Goal: Transaction & Acquisition: Purchase product/service

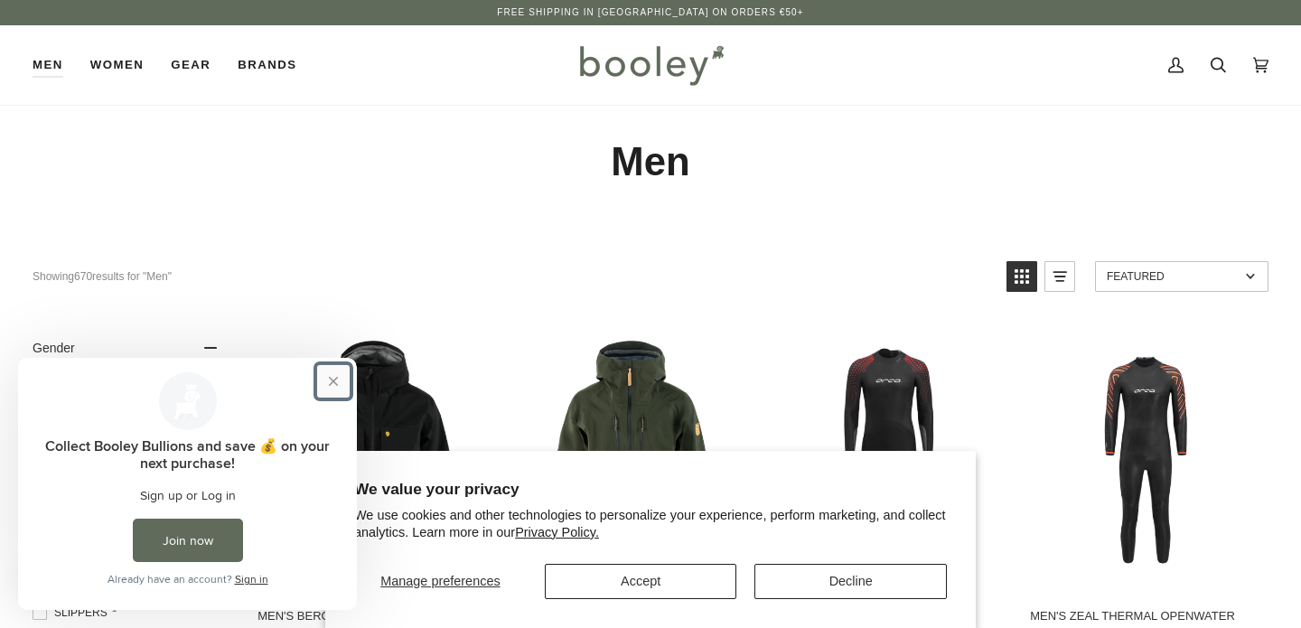
click at [340, 382] on button "Close prompt" at bounding box center [333, 381] width 33 height 33
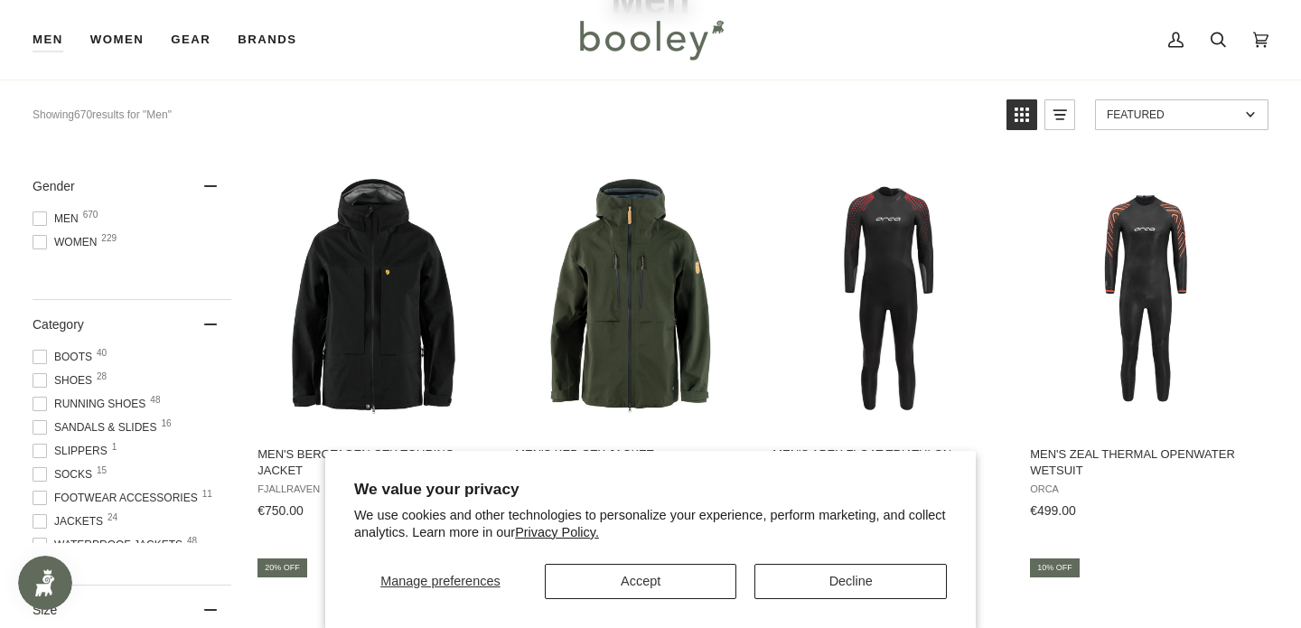
scroll to position [42, 0]
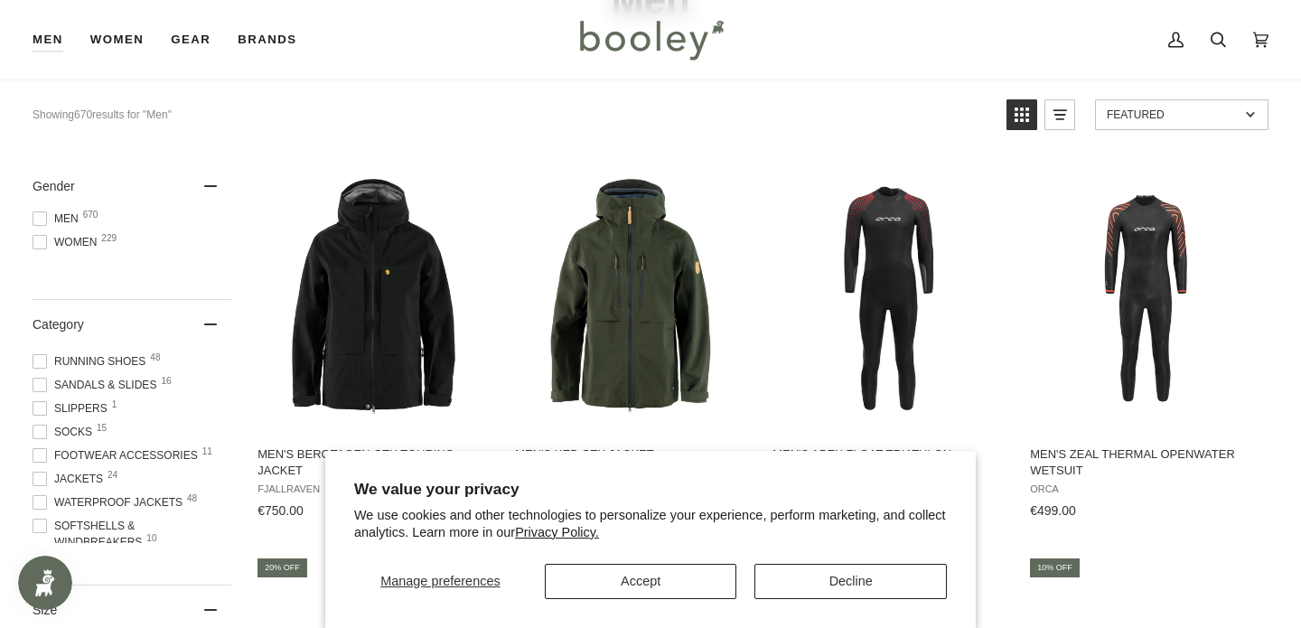
click at [42, 481] on span at bounding box center [40, 479] width 14 height 14
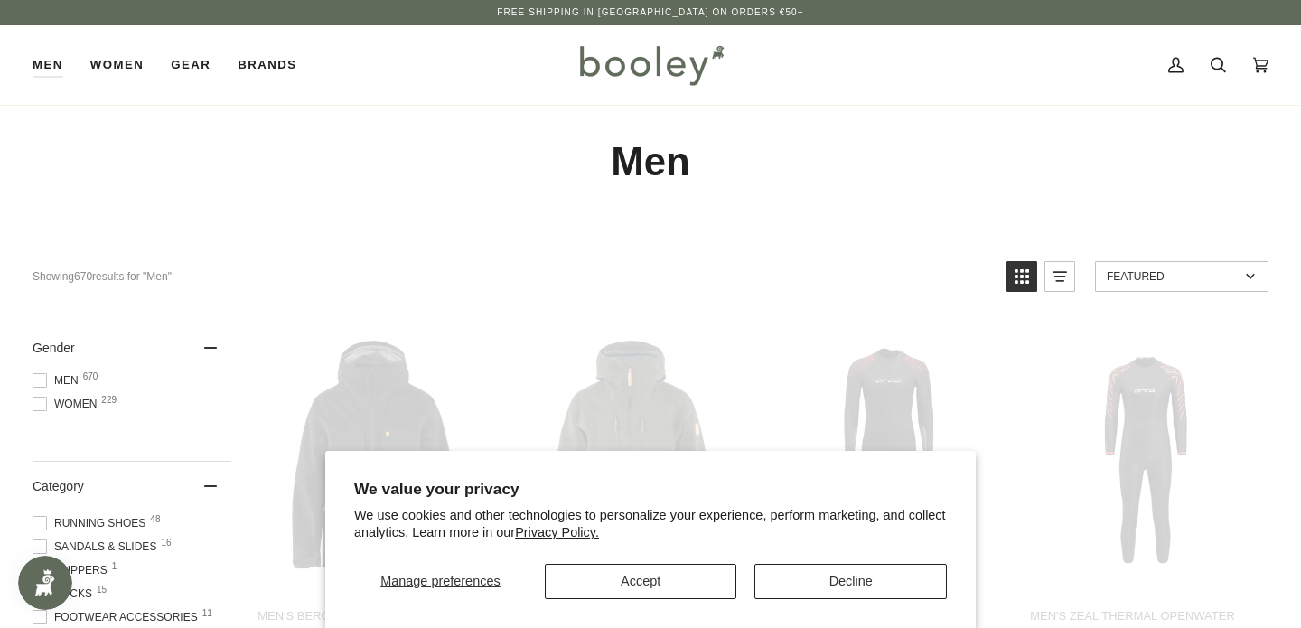
scroll to position [0, 0]
click at [708, 579] on button "Accept" at bounding box center [641, 581] width 192 height 35
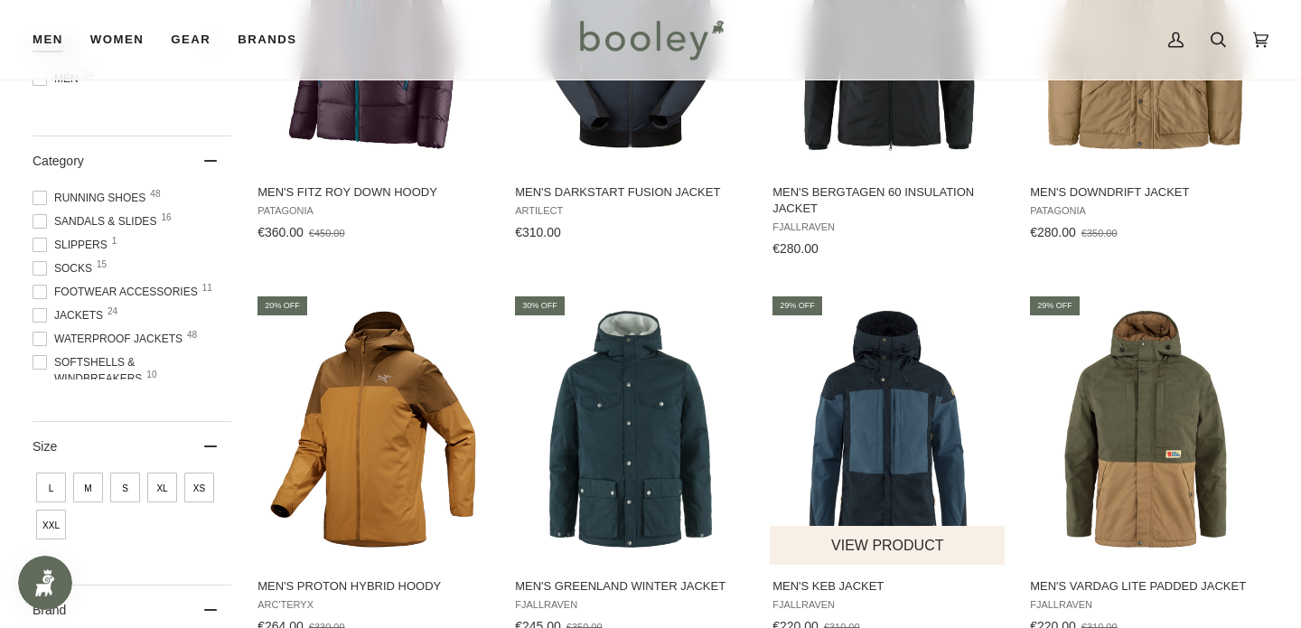
scroll to position [424, 0]
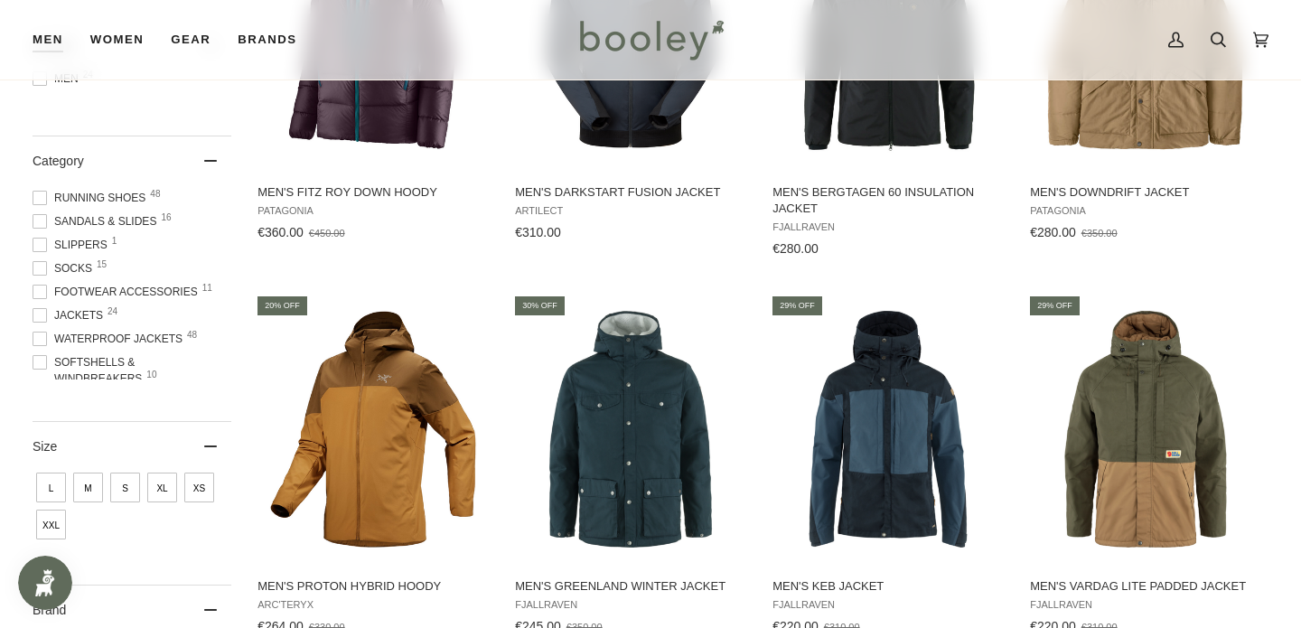
click at [40, 316] on span at bounding box center [40, 315] width 14 height 14
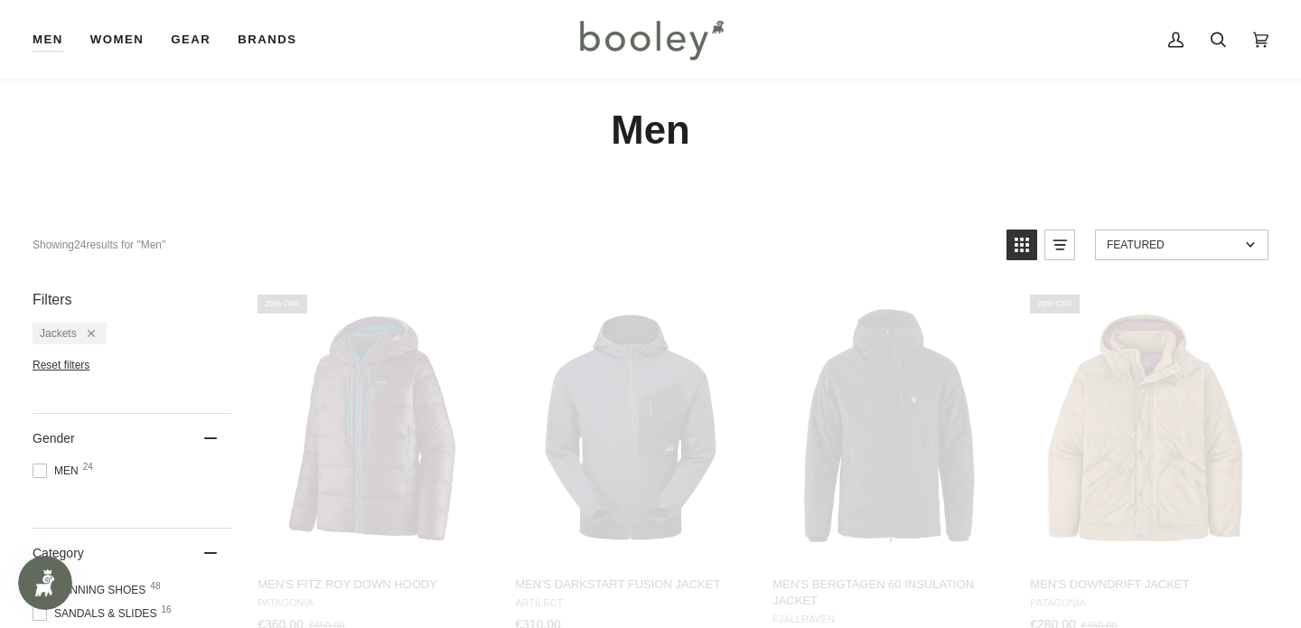
scroll to position [0, 0]
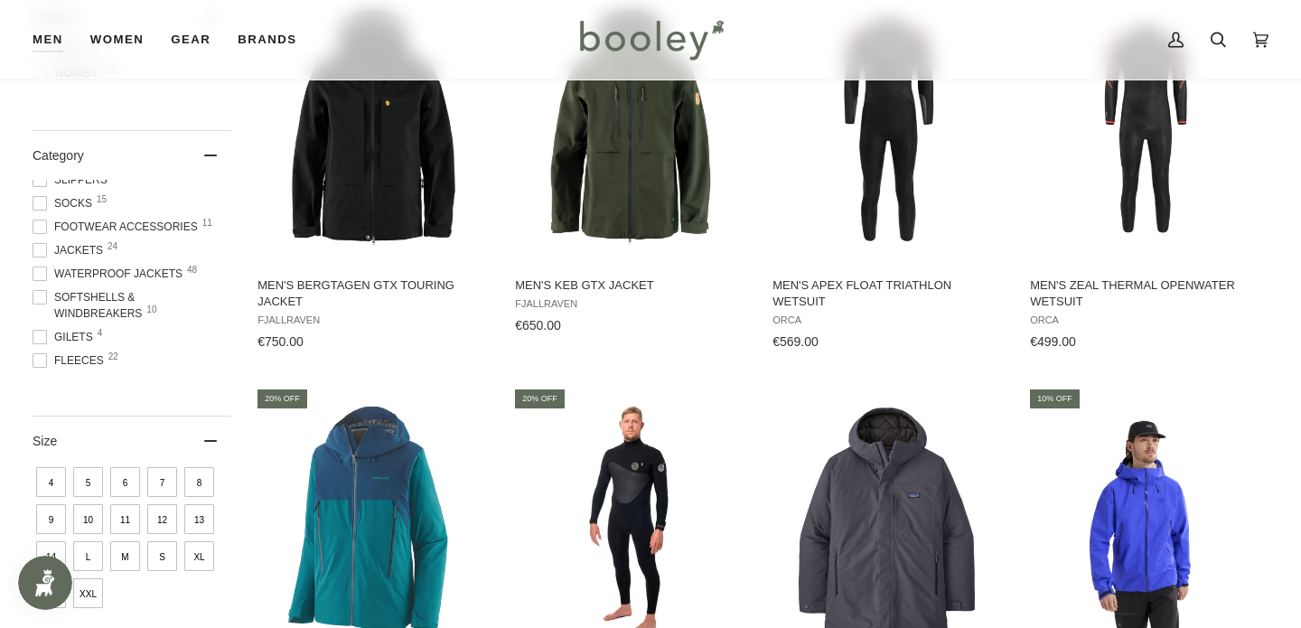
scroll to position [117, 0]
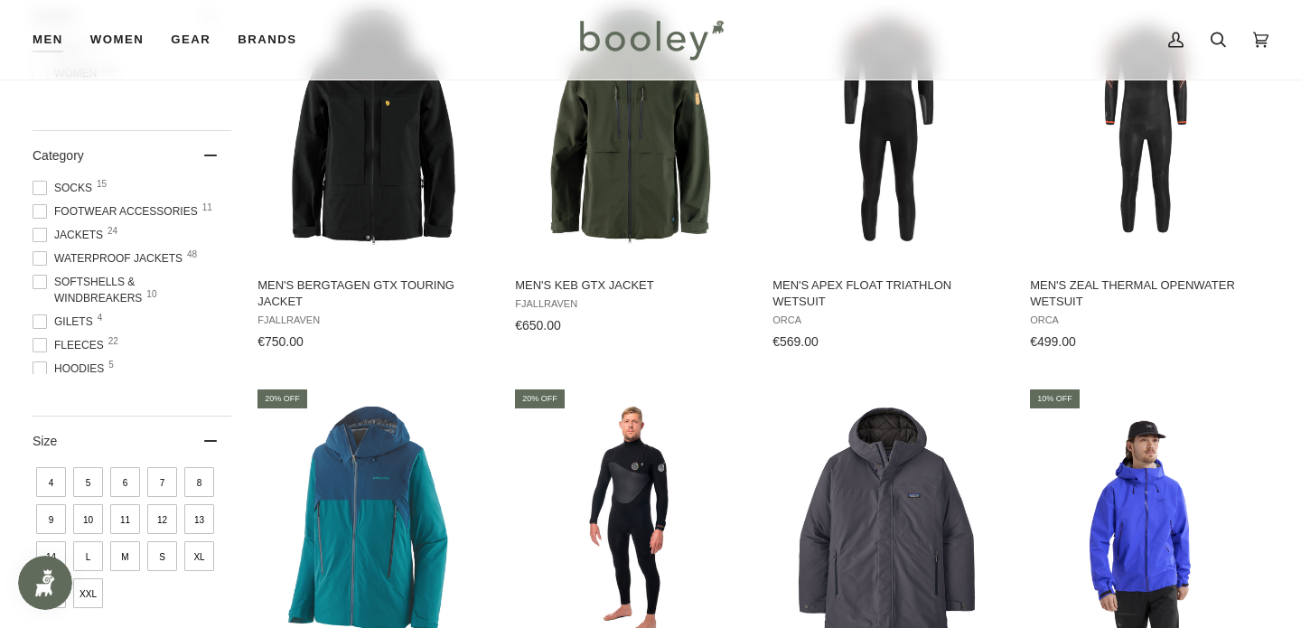
click at [47, 256] on span "Waterproof Jackets 48" at bounding box center [110, 258] width 155 height 16
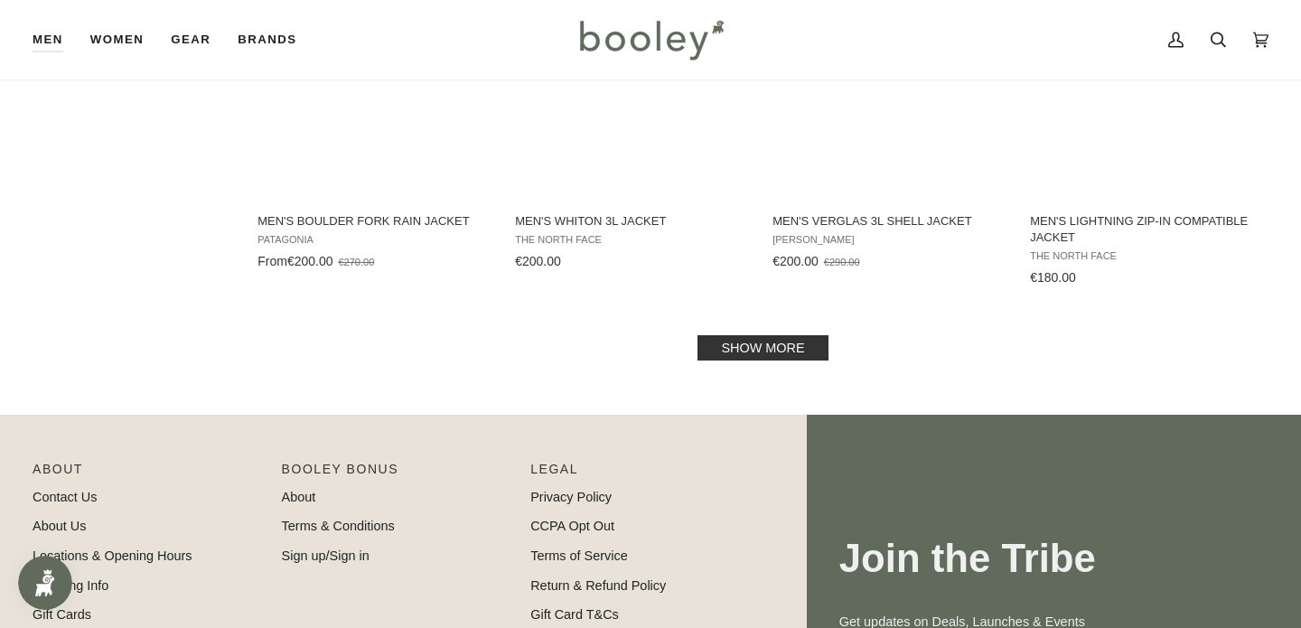
scroll to position [1923, 0]
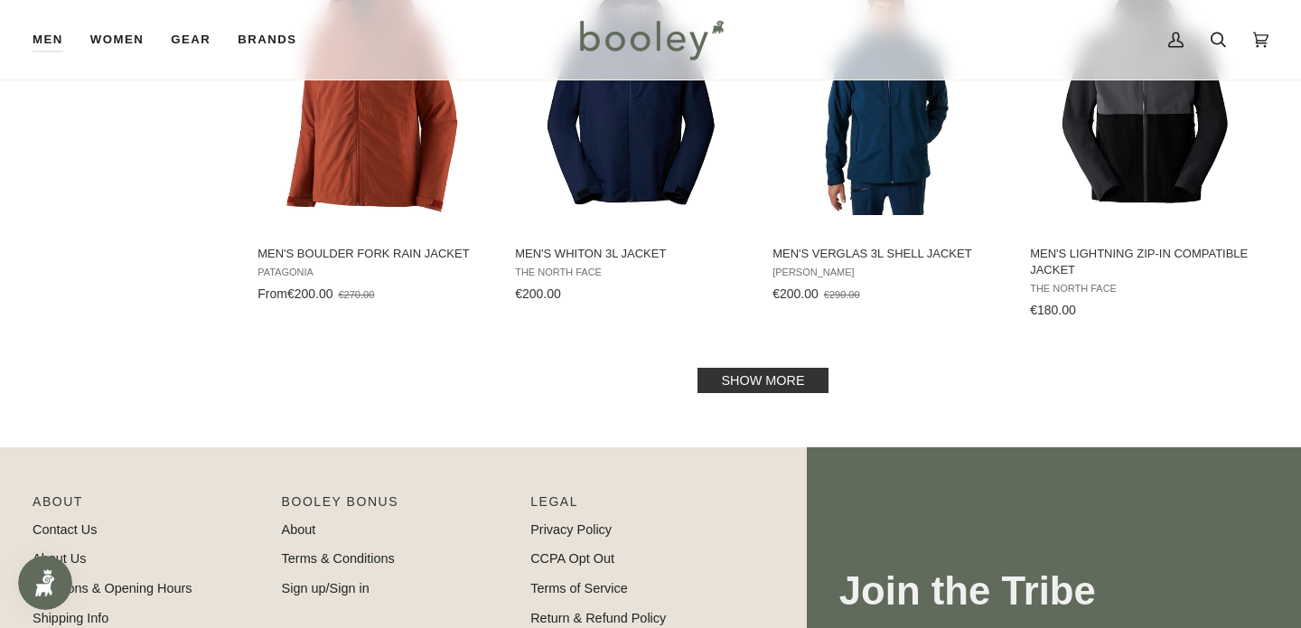
click at [761, 368] on link "Show more" at bounding box center [763, 380] width 130 height 25
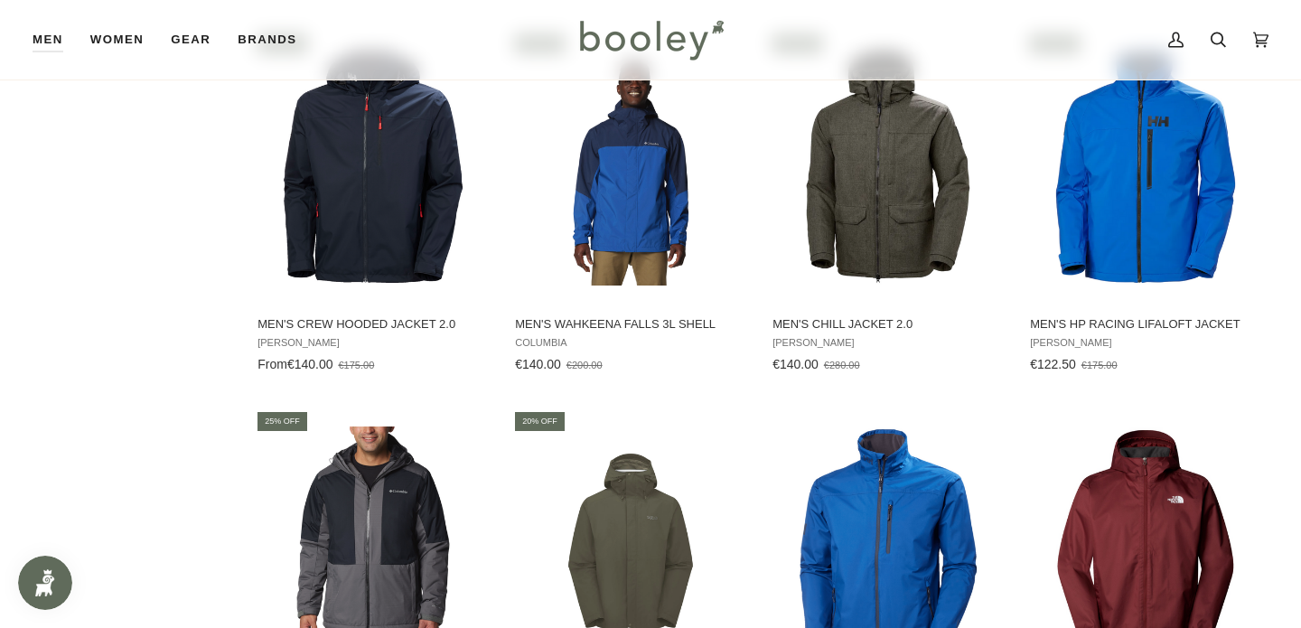
scroll to position [3680, 0]
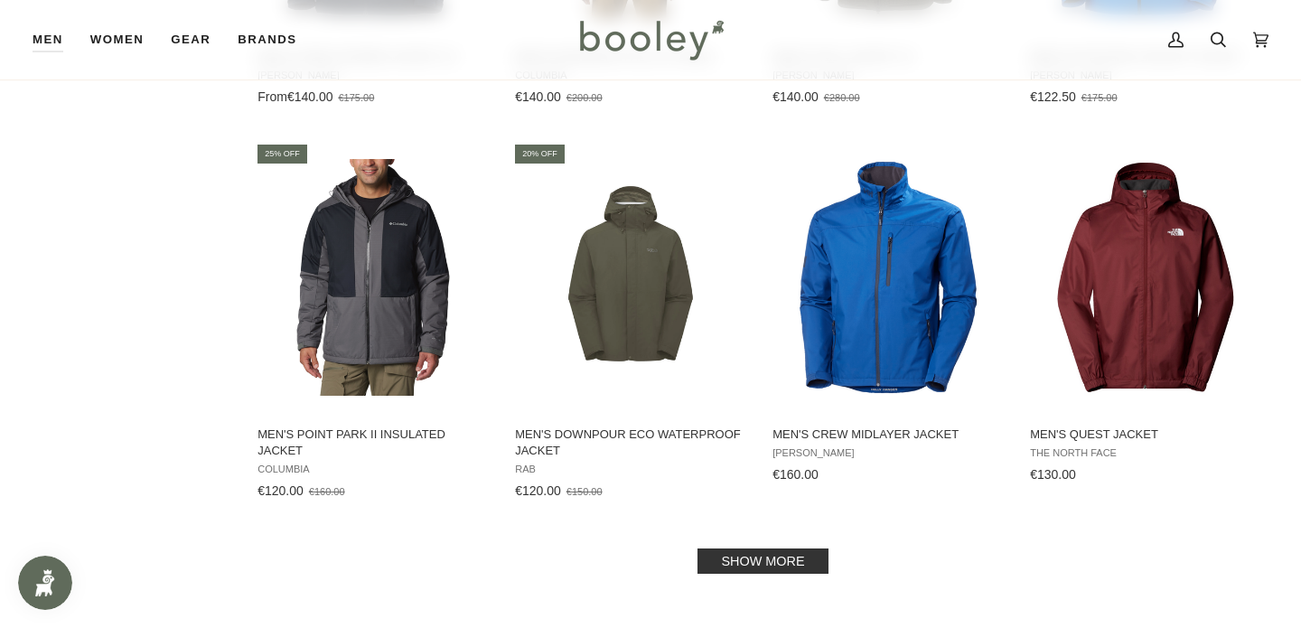
click at [769, 548] on link "Show more" at bounding box center [763, 560] width 130 height 25
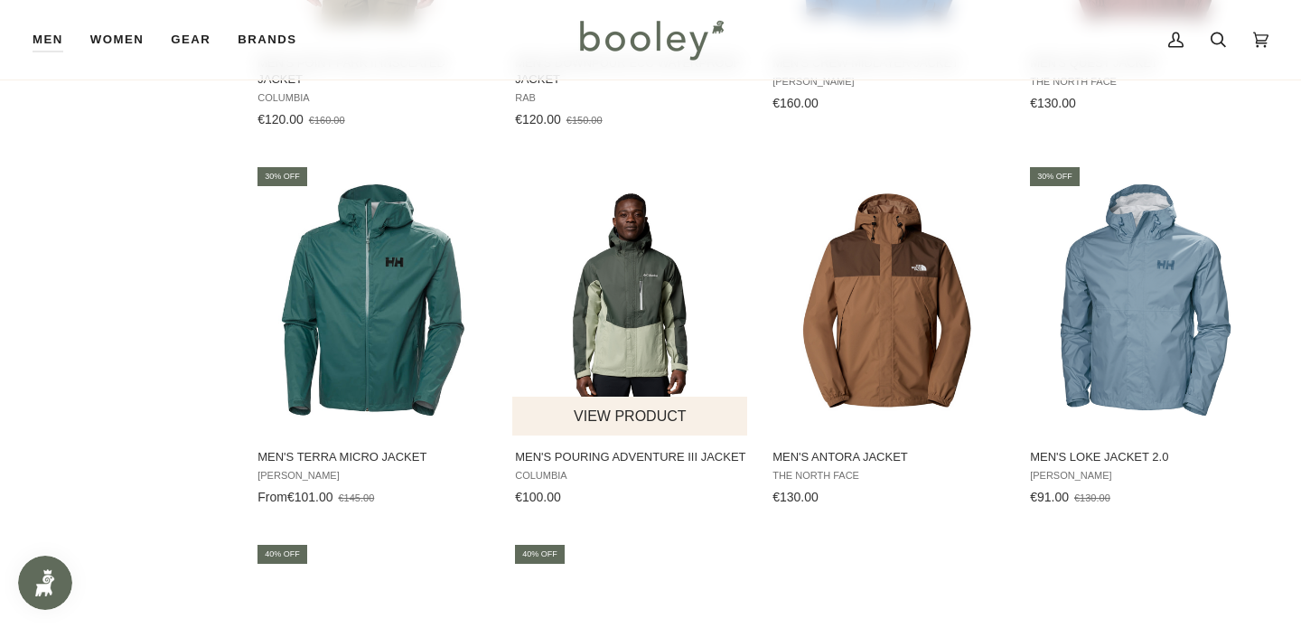
scroll to position [4051, 0]
click at [657, 403] on button "View product" at bounding box center [629, 417] width 235 height 39
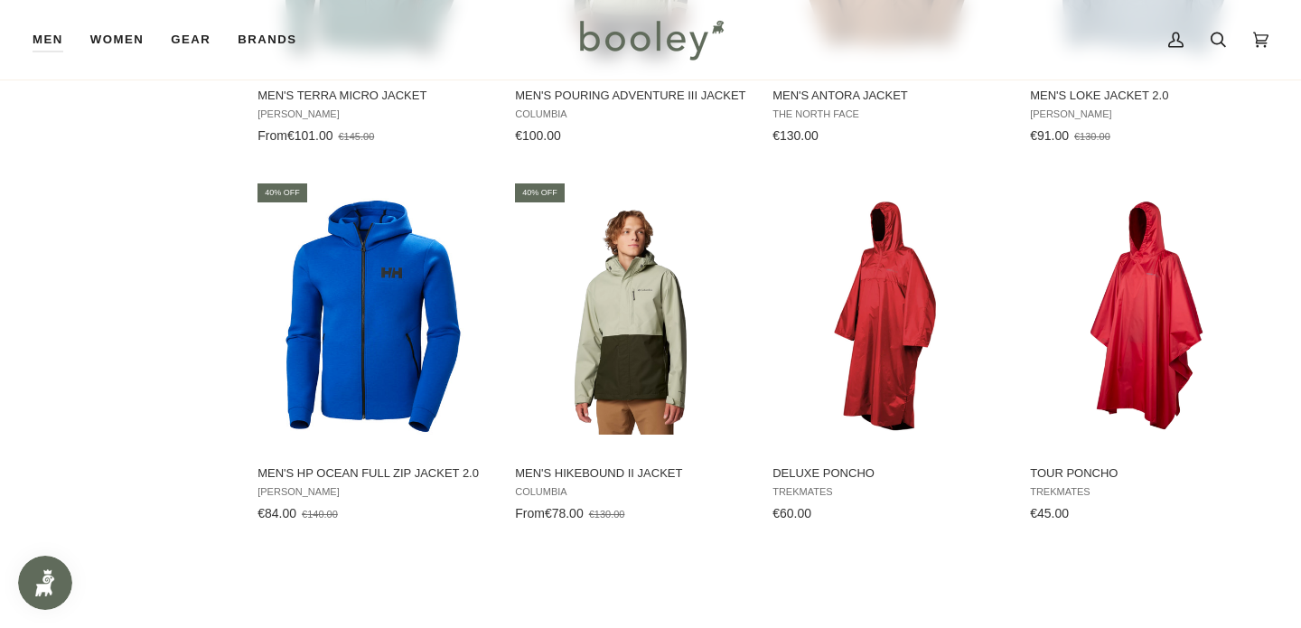
scroll to position [4424, 0]
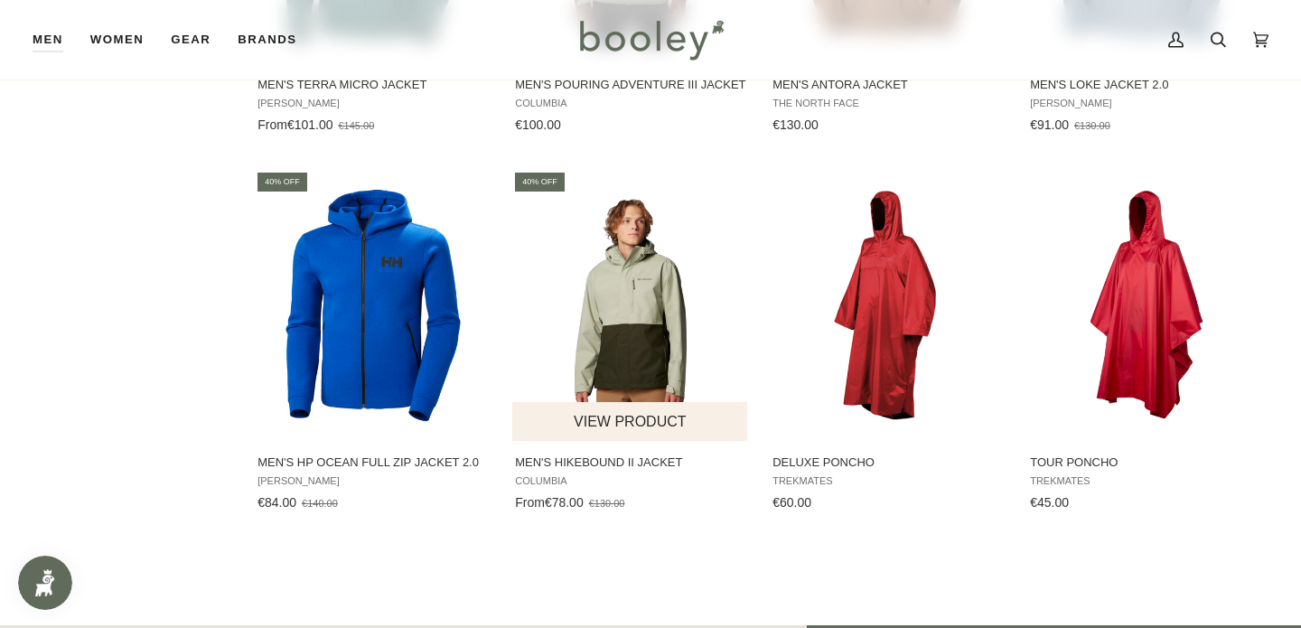
click at [645, 402] on button "View product" at bounding box center [629, 421] width 235 height 39
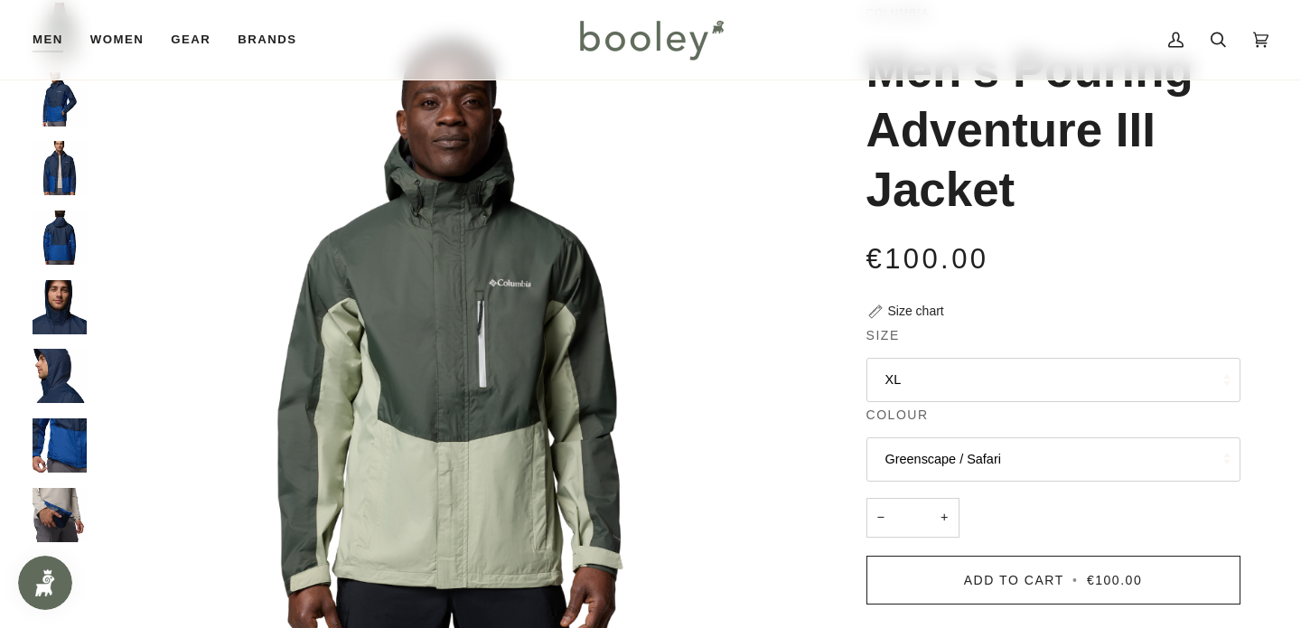
scroll to position [170, 0]
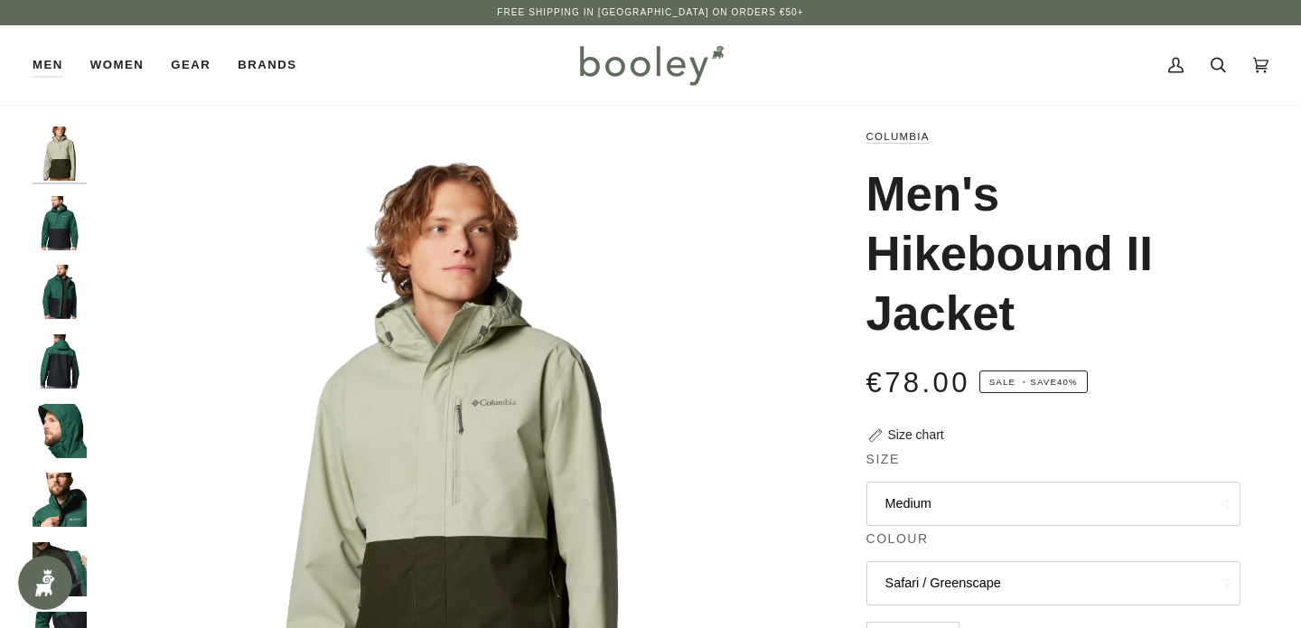
click at [1004, 575] on button "Safari / Greenscape" at bounding box center [1054, 583] width 374 height 44
